Goal: Book appointment/travel/reservation

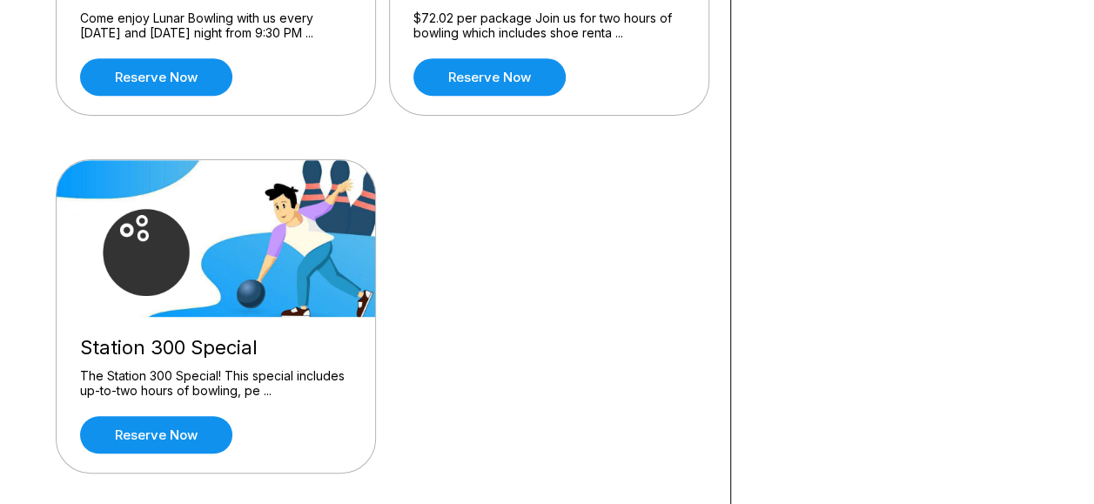
scroll to position [238, 0]
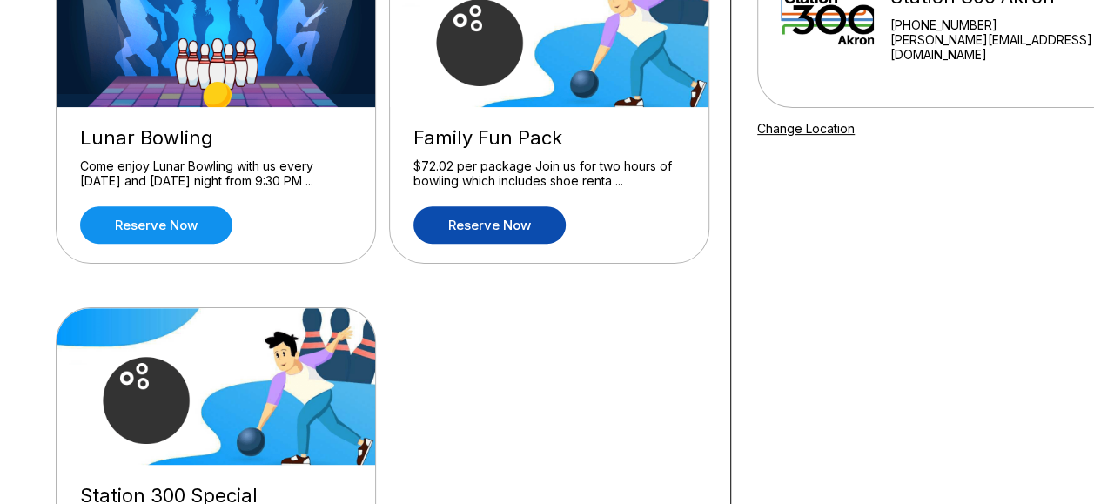
click at [498, 228] on link "Reserve now" at bounding box center [489, 224] width 152 height 37
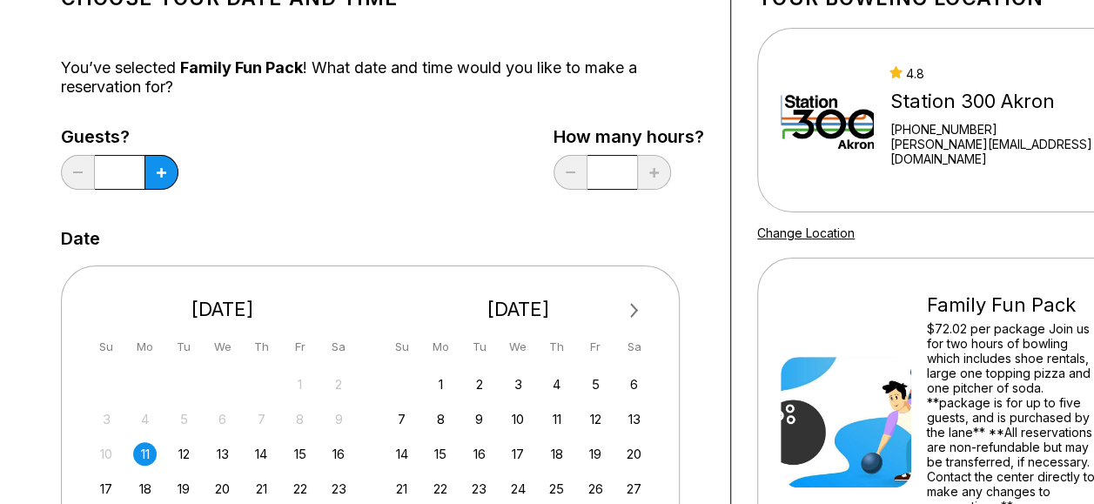
scroll to position [137, 0]
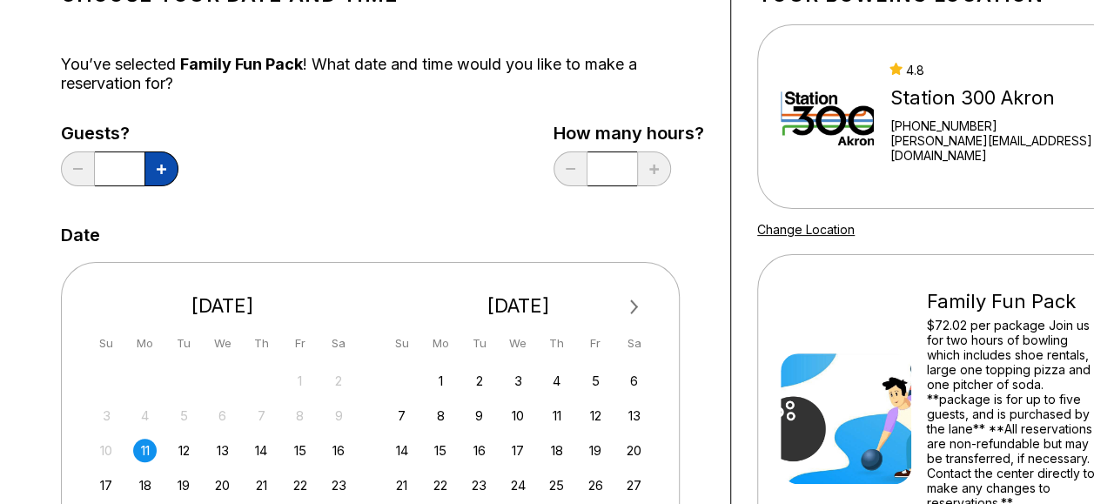
click at [159, 169] on icon at bounding box center [162, 169] width 10 height 10
type input "*"
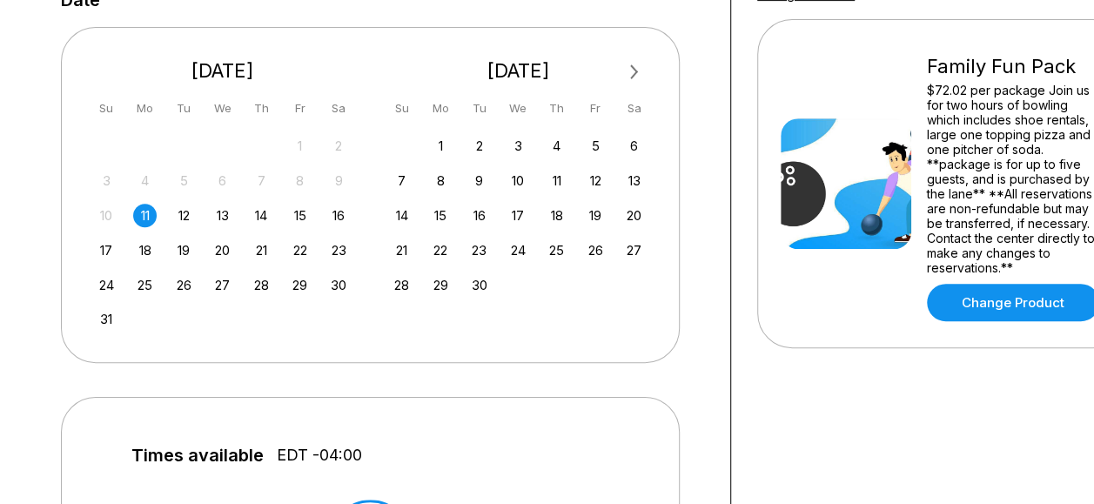
scroll to position [372, 0]
click at [626, 82] on button "Next Month" at bounding box center [634, 72] width 28 height 28
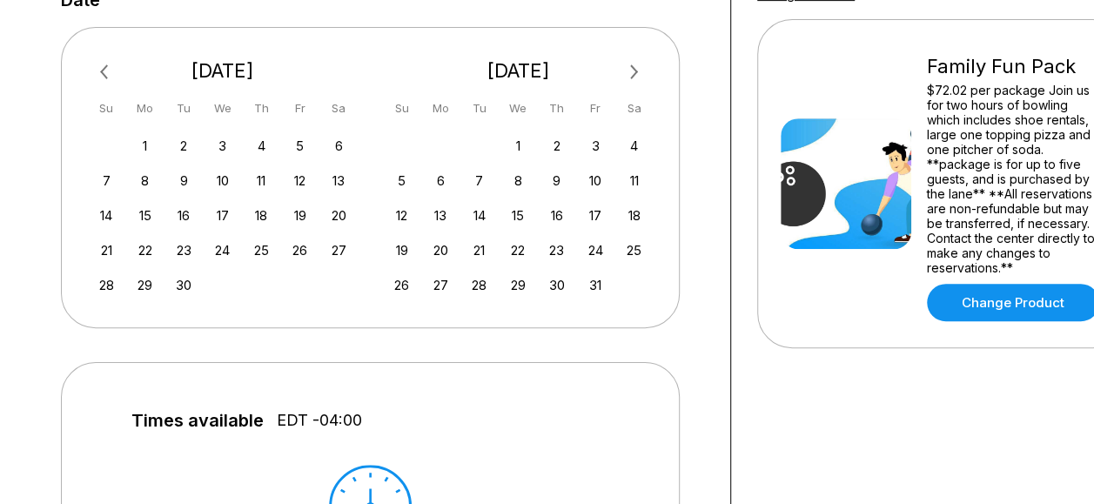
click at [626, 82] on button "Next Month" at bounding box center [634, 72] width 28 height 28
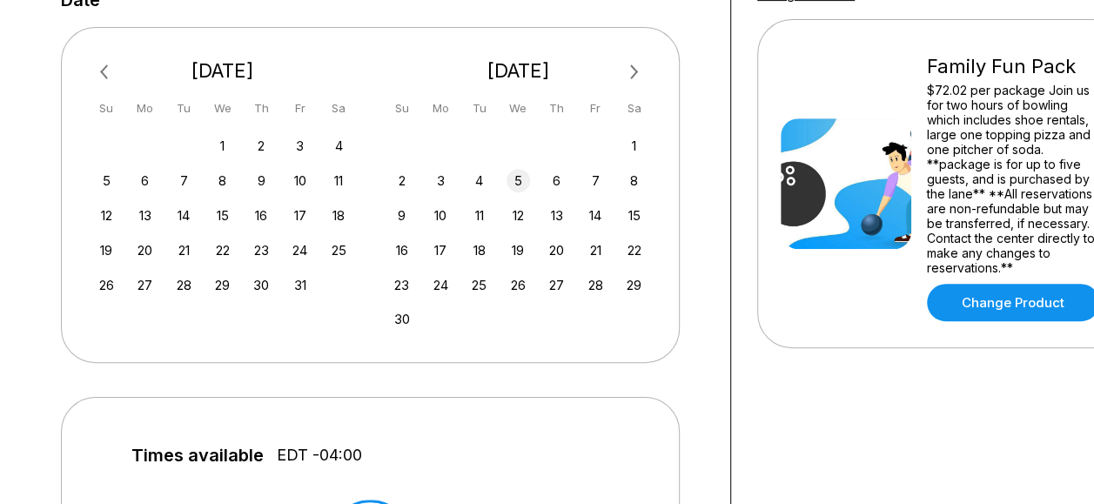
click at [526, 186] on div "5" at bounding box center [517, 180] width 23 height 23
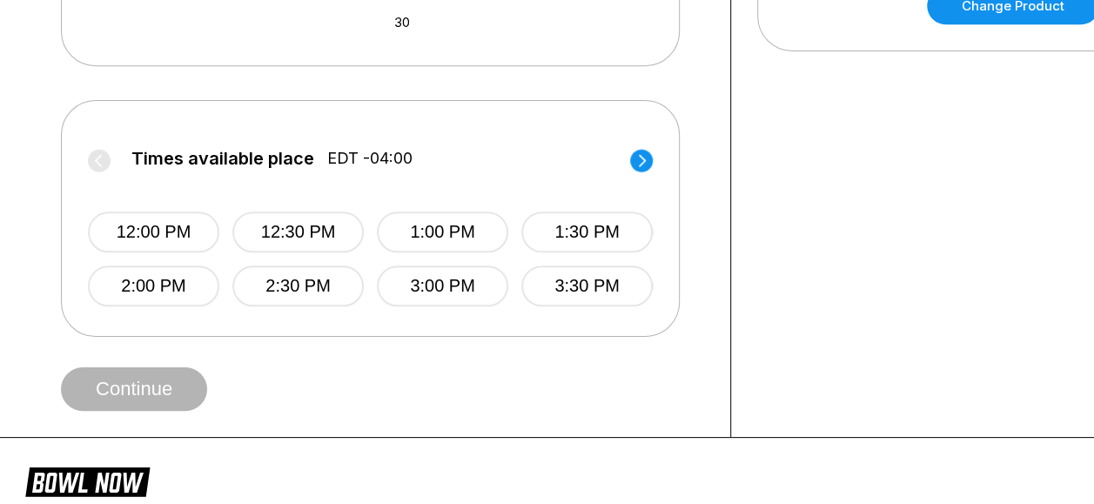
scroll to position [680, 0]
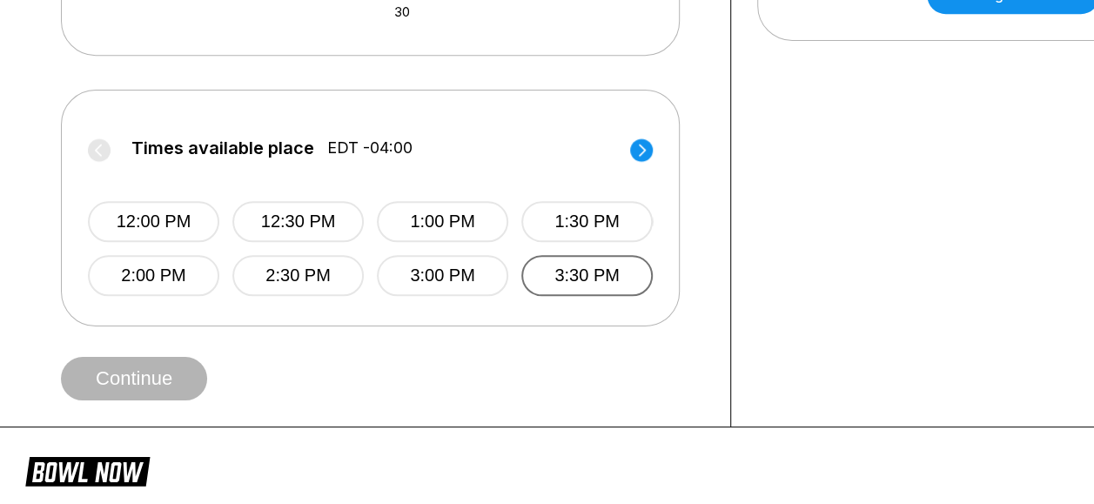
click at [583, 290] on button "3:30 PM" at bounding box center [586, 275] width 131 height 41
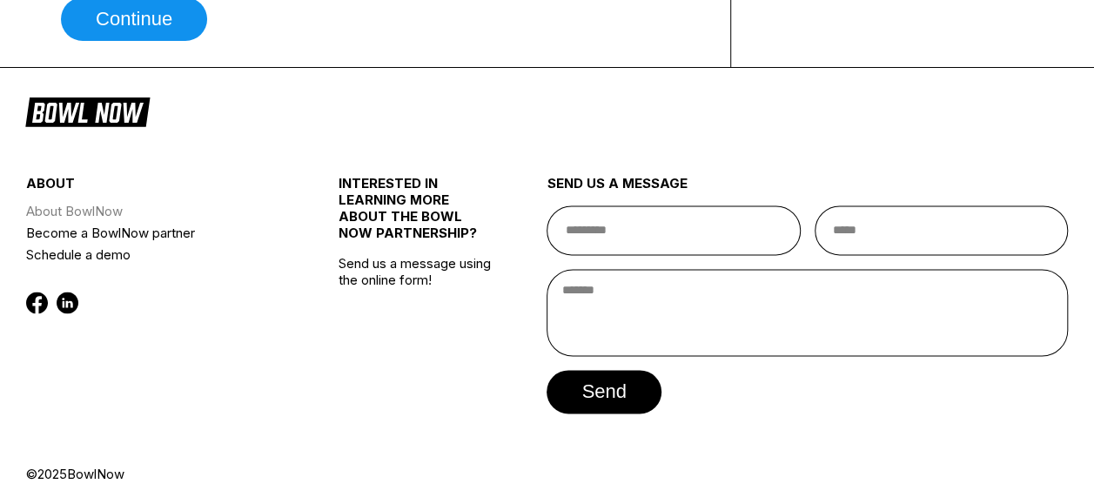
scroll to position [811, 0]
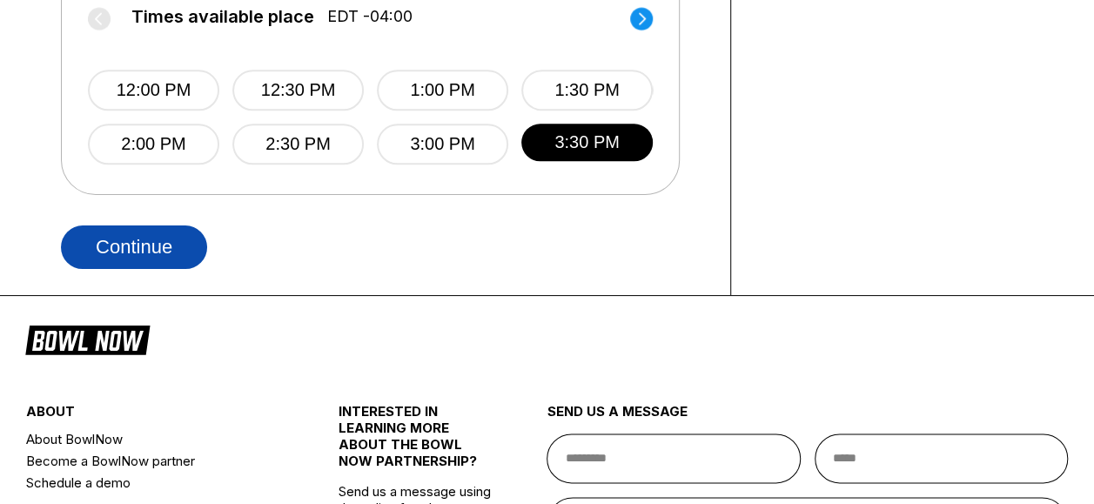
click at [164, 244] on button "Continue" at bounding box center [134, 247] width 146 height 44
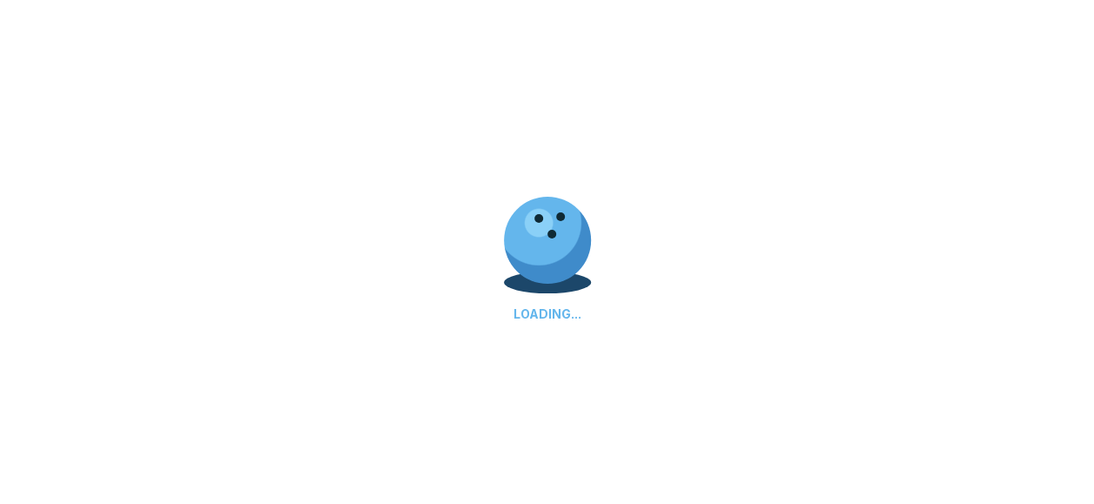
select select "**"
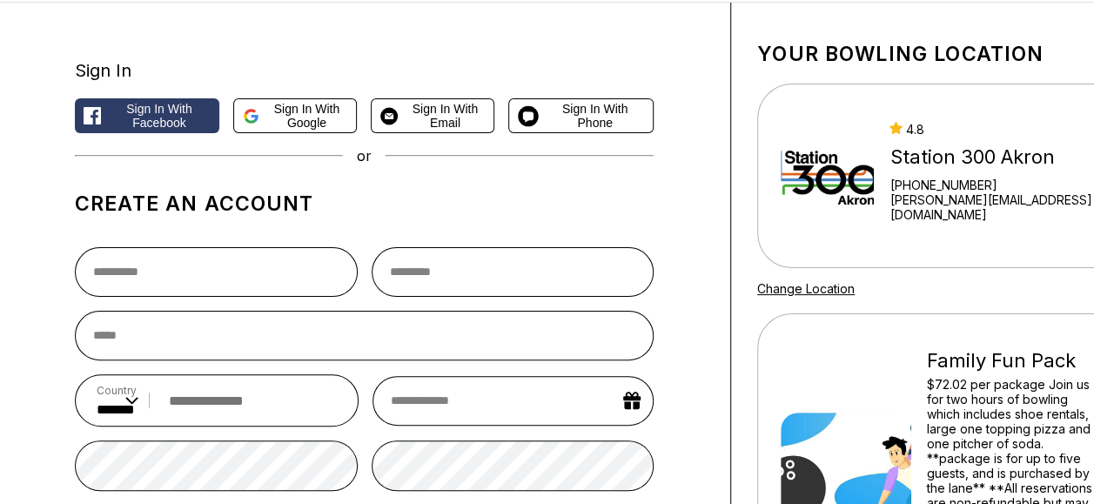
scroll to position [0, 0]
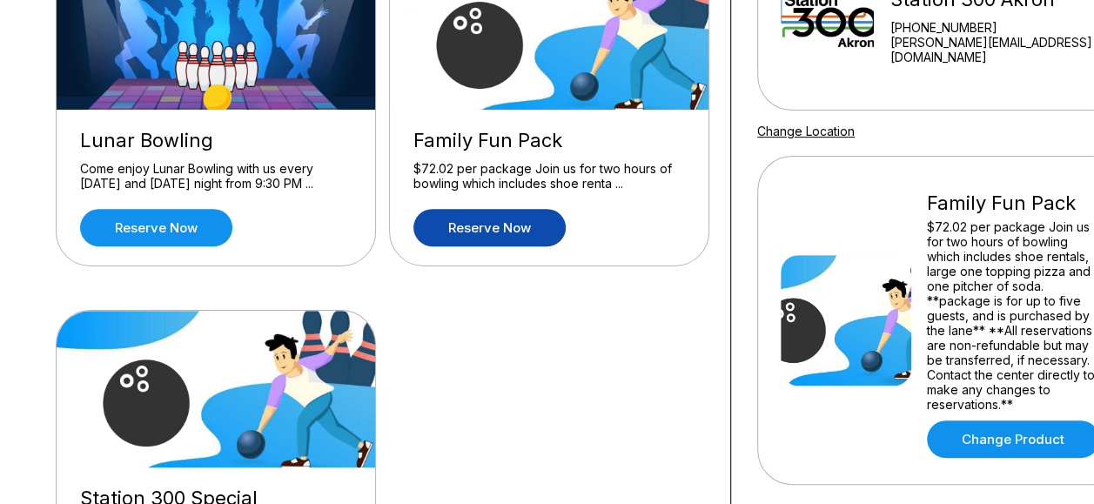
scroll to position [420, 0]
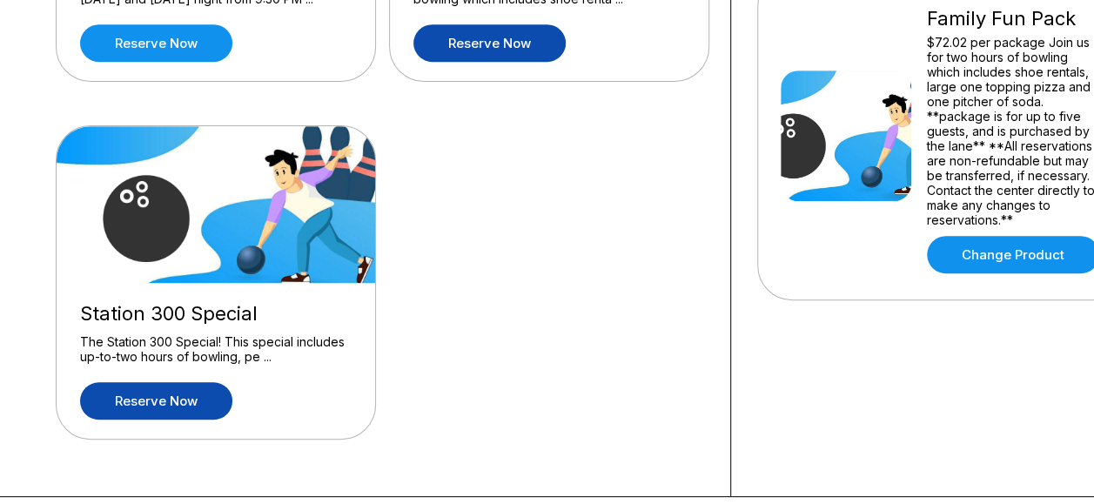
click at [177, 408] on link "Reserve now" at bounding box center [156, 400] width 152 height 37
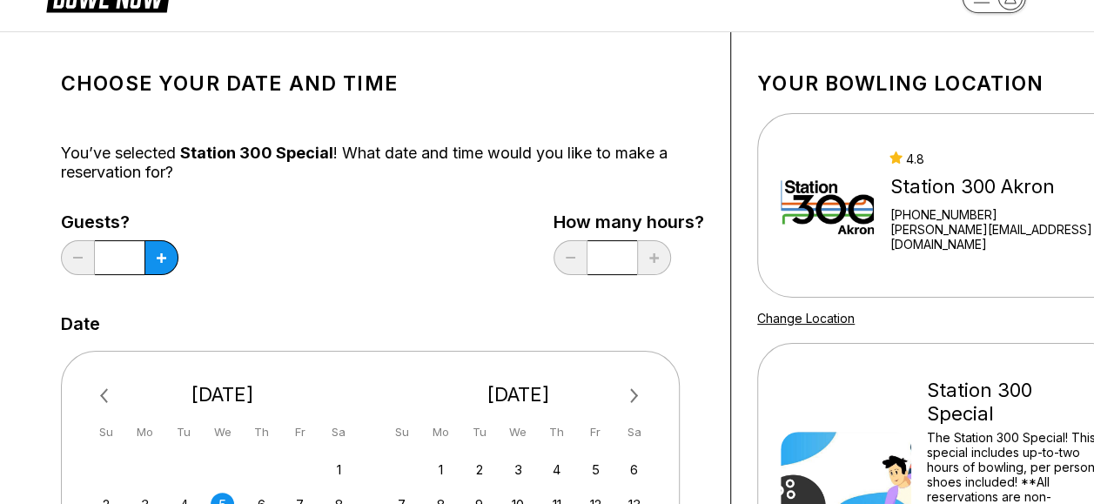
scroll to position [50, 0]
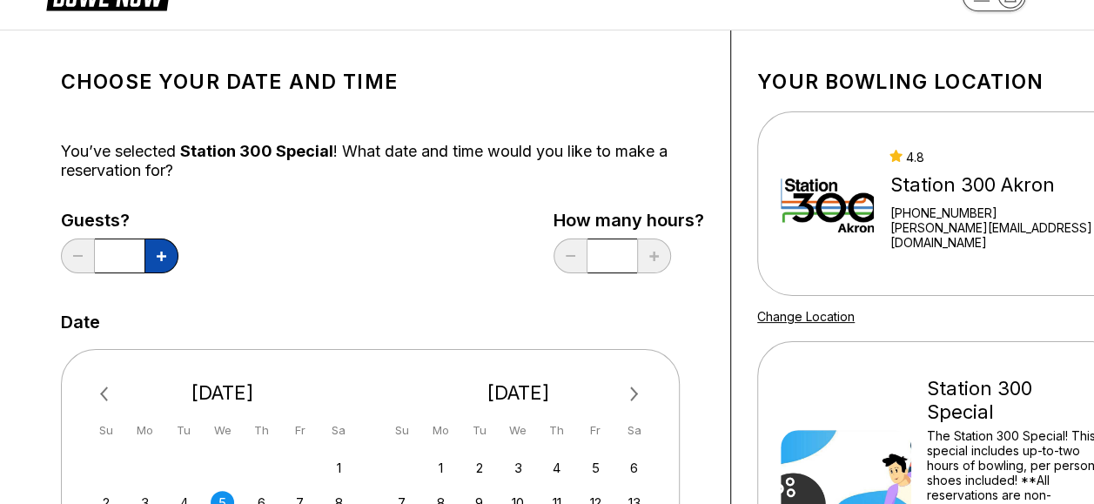
click at [153, 254] on button at bounding box center [161, 255] width 34 height 35
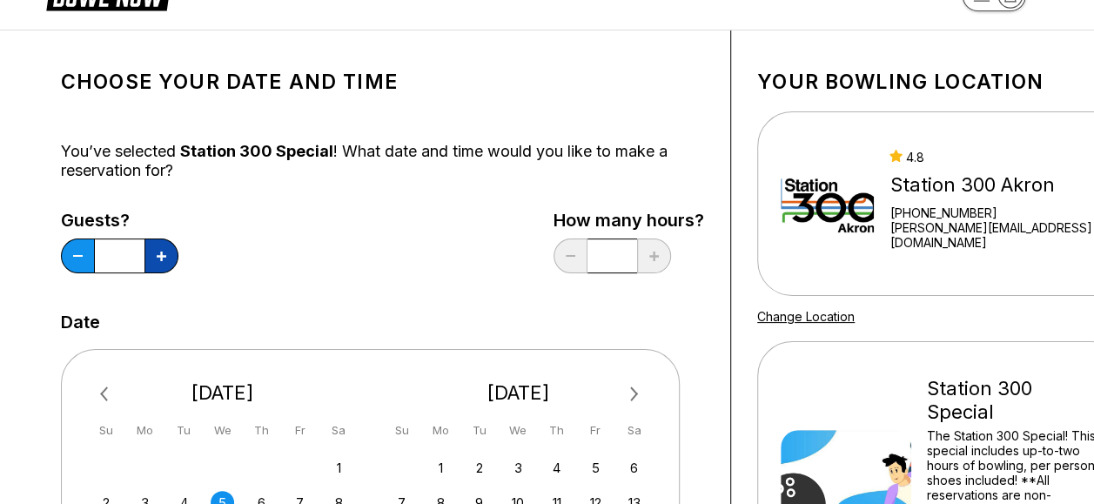
click at [153, 254] on button at bounding box center [161, 255] width 34 height 35
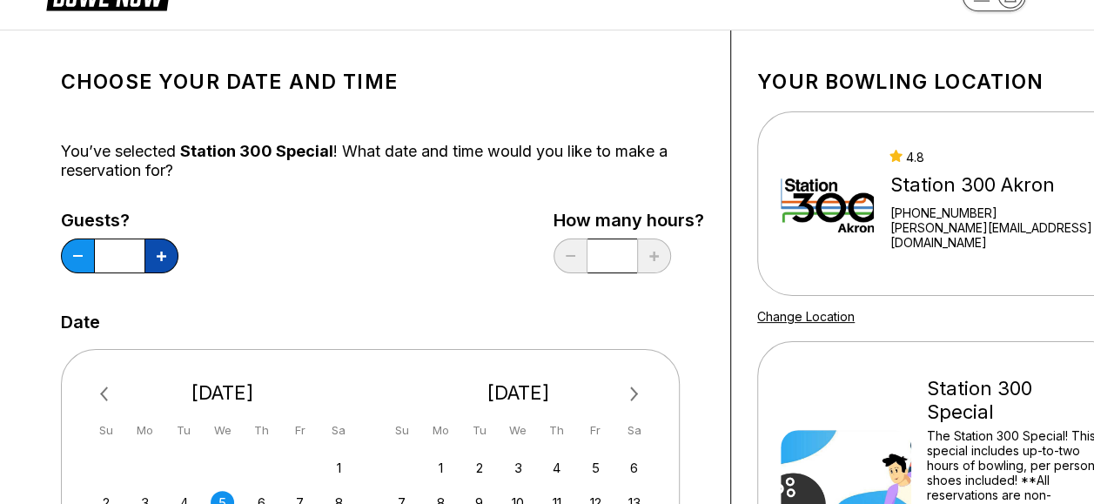
click at [153, 254] on button at bounding box center [161, 255] width 34 height 35
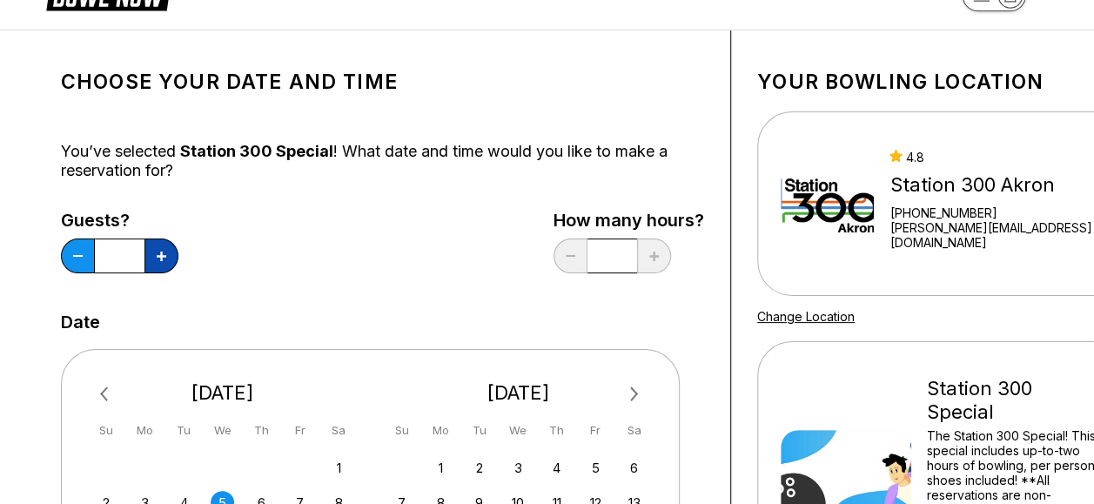
click at [153, 254] on button at bounding box center [161, 255] width 34 height 35
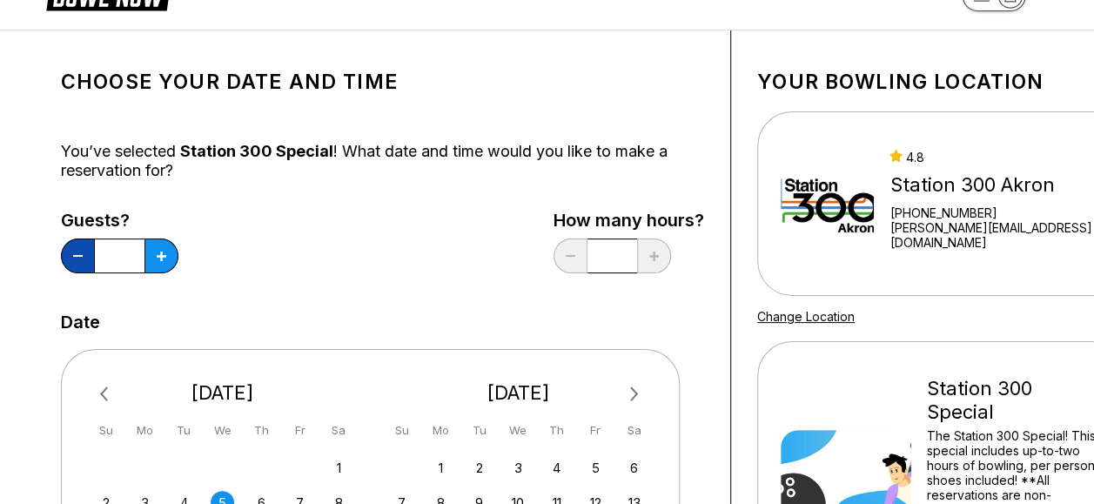
click at [77, 251] on button at bounding box center [78, 255] width 34 height 35
type input "**"
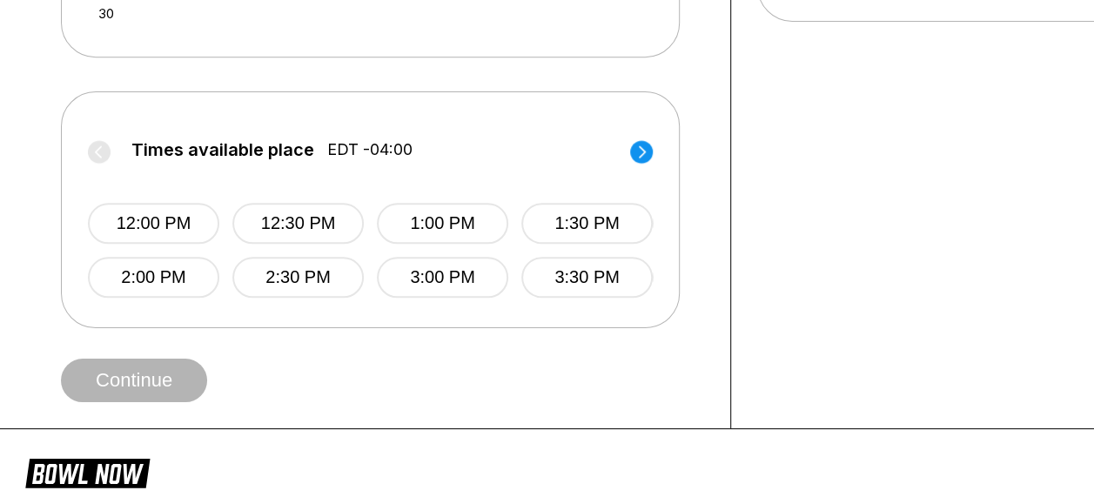
scroll to position [679, 0]
click at [583, 275] on button "3:30 PM" at bounding box center [586, 276] width 131 height 41
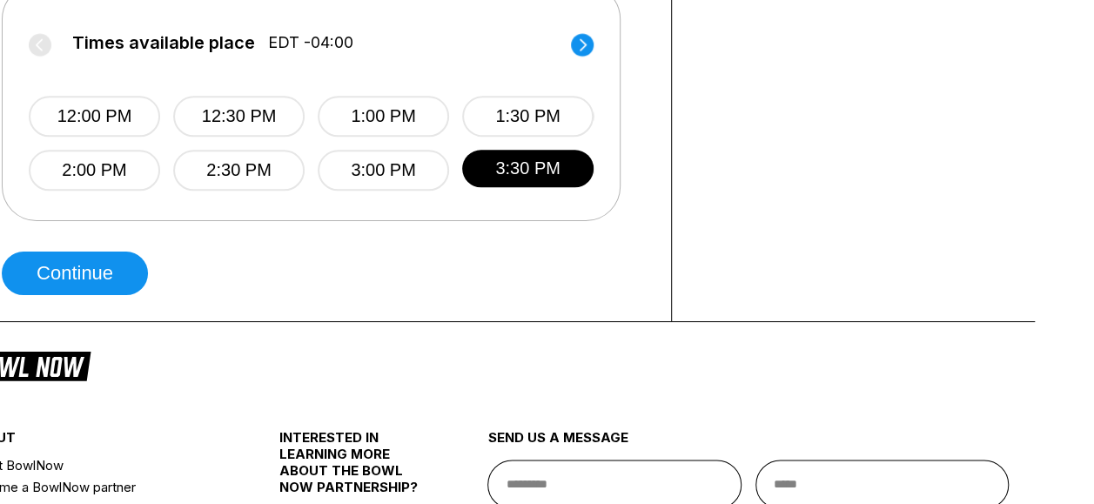
scroll to position [786, 59]
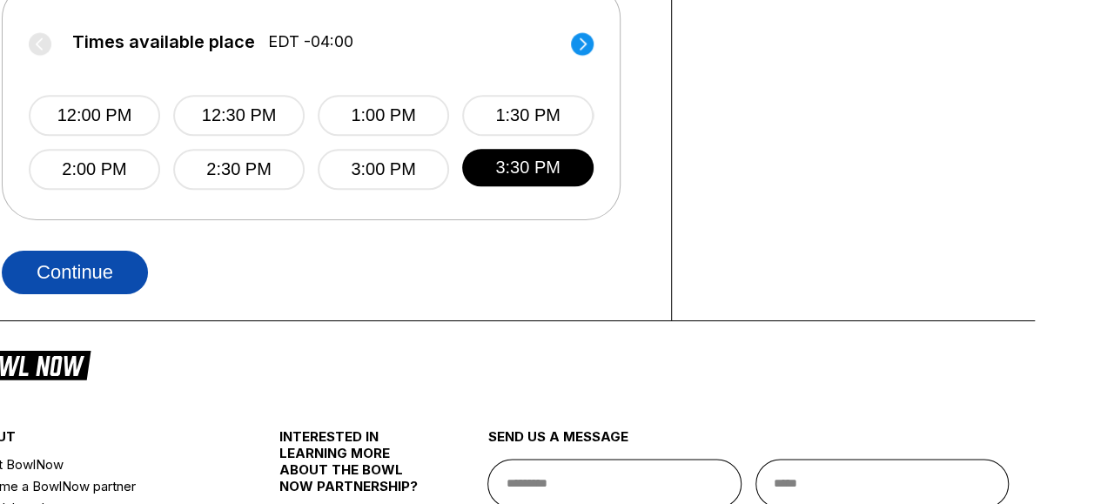
click at [107, 277] on button "Continue" at bounding box center [75, 273] width 146 height 44
select select "**"
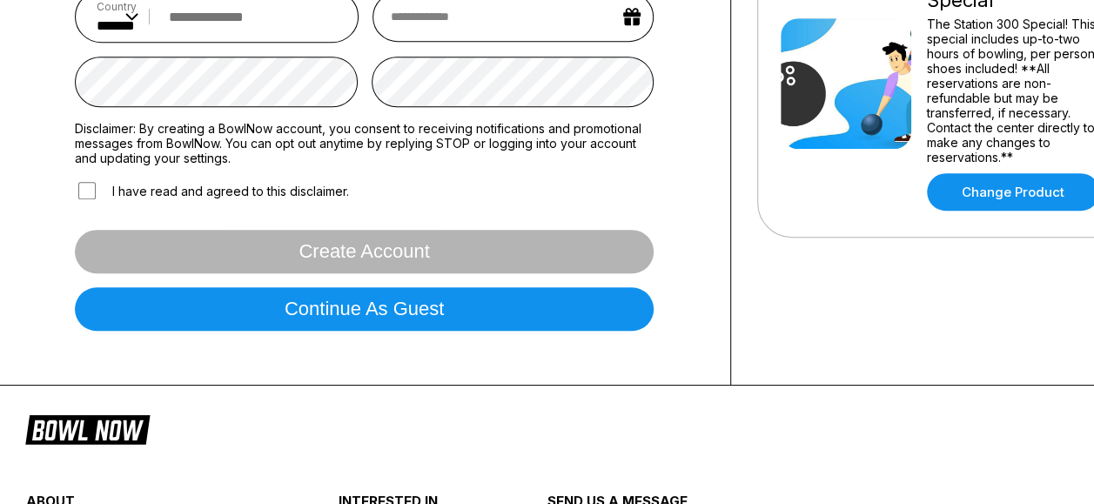
scroll to position [526, 0]
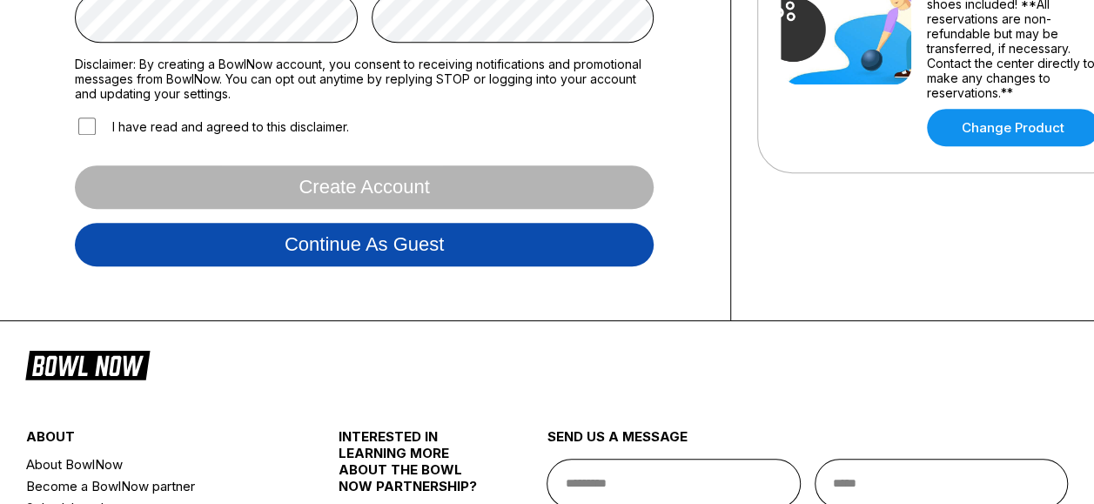
click at [466, 249] on button "Continue as guest" at bounding box center [364, 245] width 579 height 44
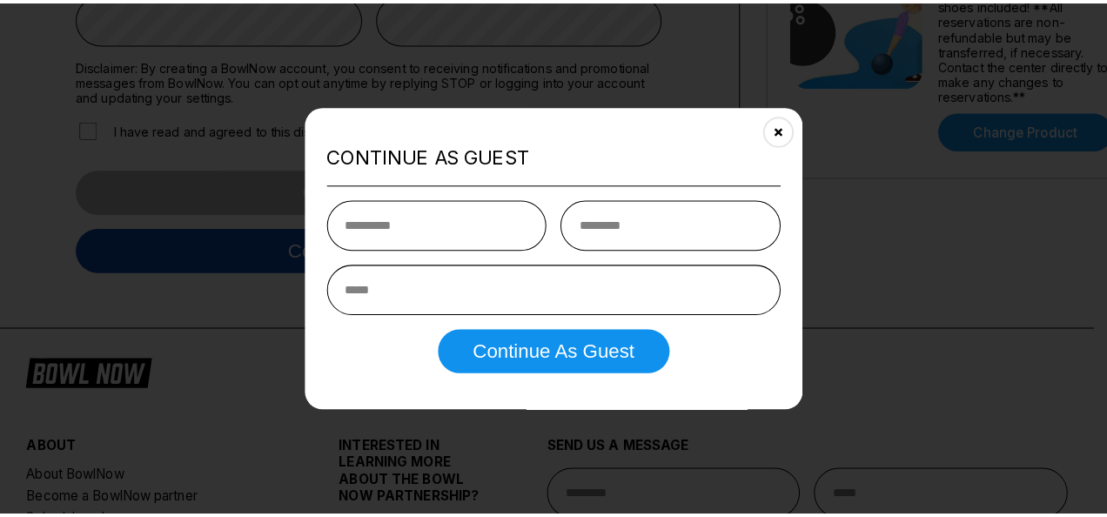
scroll to position [324, 0]
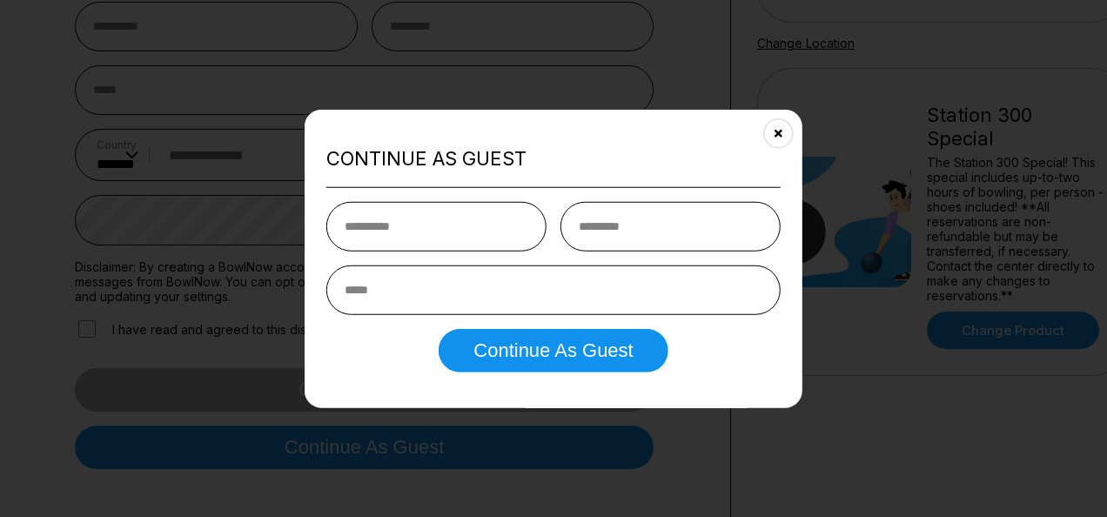
type input "*"
type input "***"
click at [578, 226] on input "text" at bounding box center [670, 226] width 220 height 50
type input "*********"
click at [473, 295] on input "email" at bounding box center [553, 289] width 454 height 50
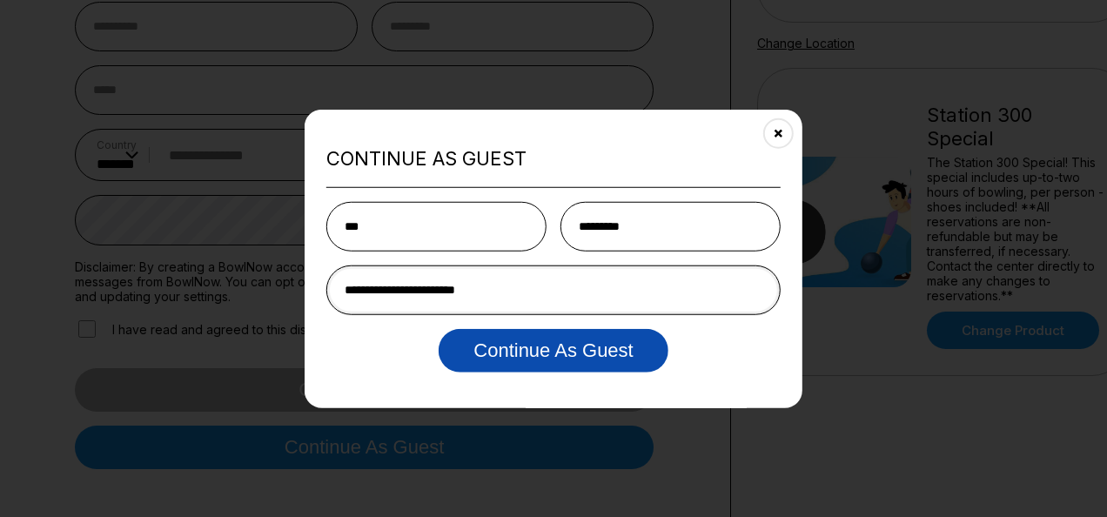
type input "**********"
click at [519, 364] on button "Continue as Guest" at bounding box center [553, 350] width 229 height 44
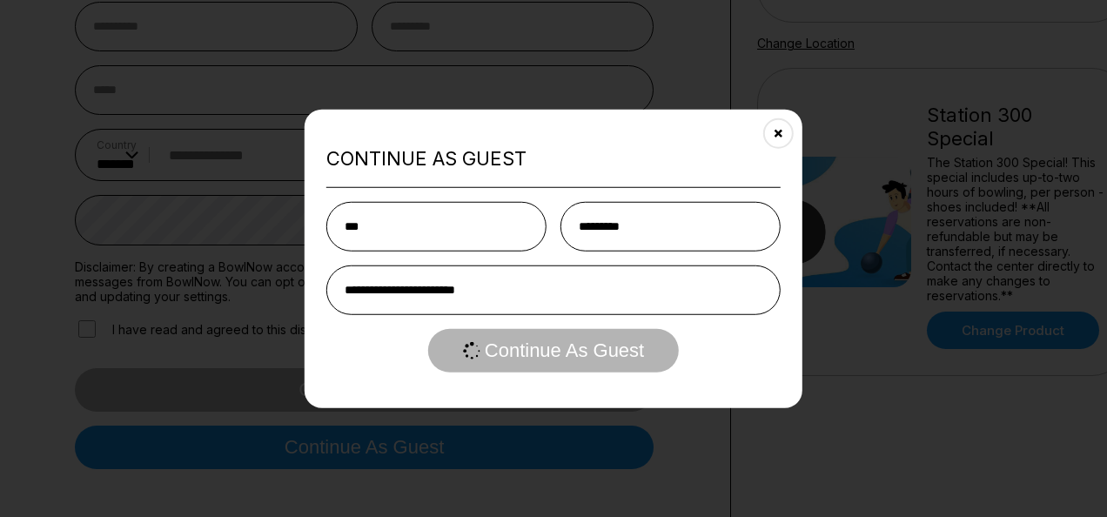
select select "**"
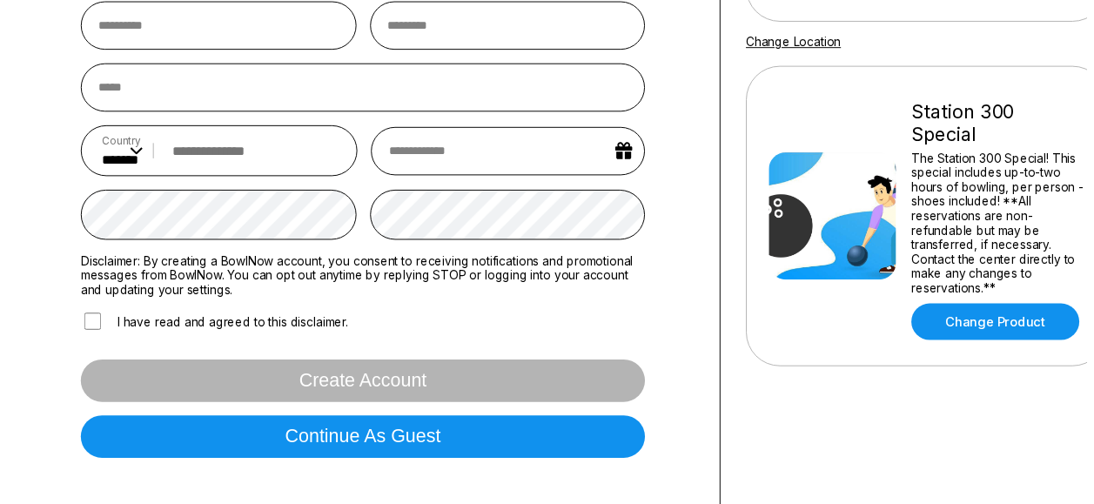
scroll to position [0, 0]
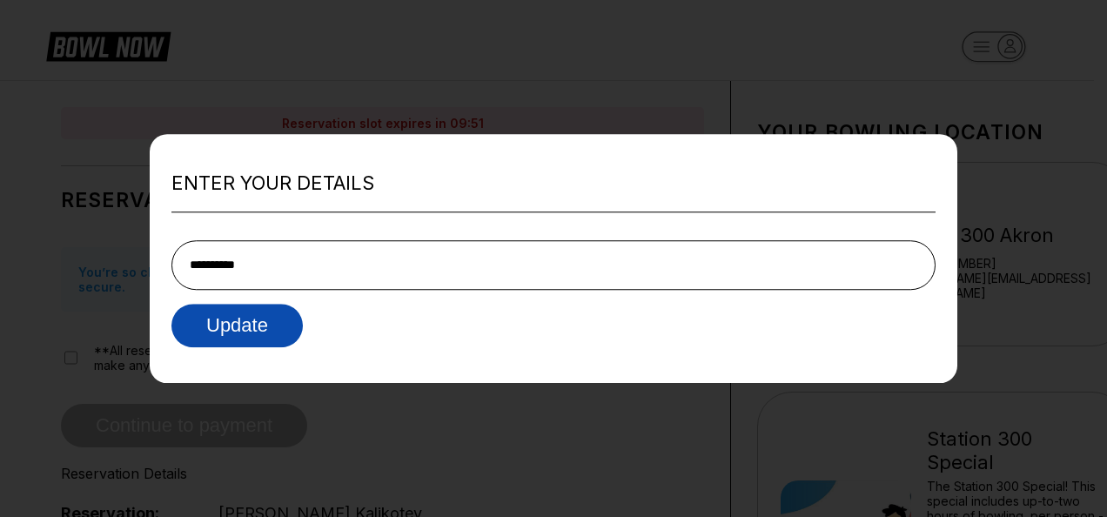
type input "**********"
click at [291, 320] on button "Update" at bounding box center [236, 326] width 131 height 44
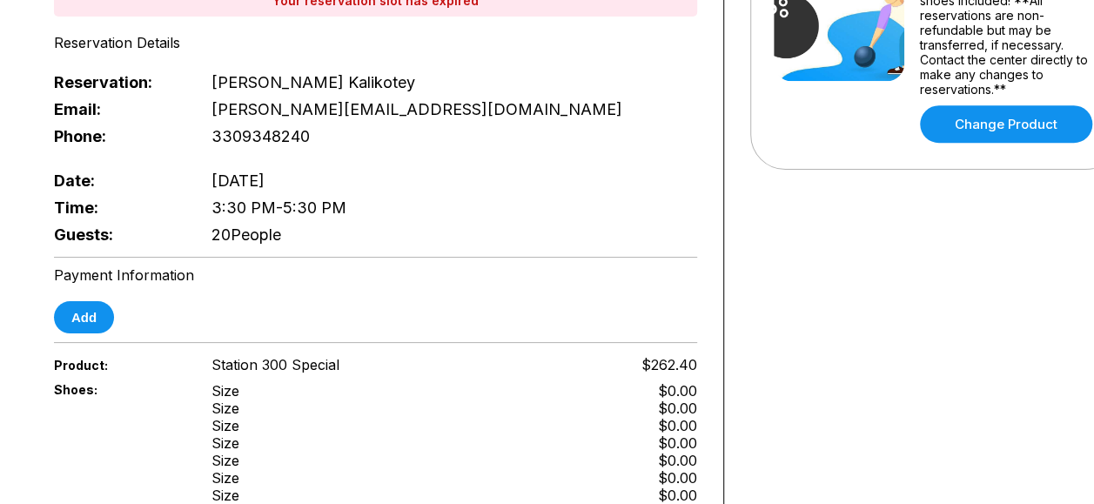
scroll to position [532, 7]
